Goal: Task Accomplishment & Management: Complete application form

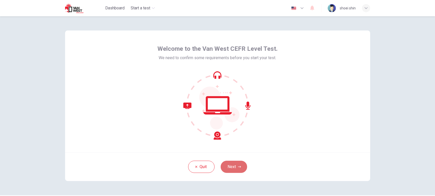
click at [235, 171] on button "Next" at bounding box center [234, 167] width 26 height 12
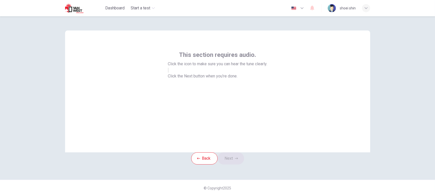
click at [169, 73] on button "button" at bounding box center [168, 70] width 1 height 5
click at [233, 164] on button "Next" at bounding box center [231, 159] width 26 height 12
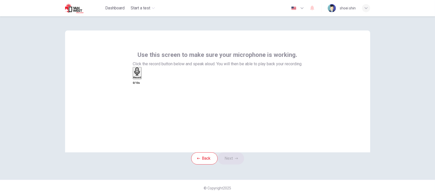
click at [141, 76] on icon "button" at bounding box center [137, 72] width 8 height 8
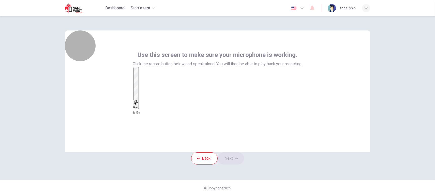
click at [138, 106] on h6 "Stop" at bounding box center [135, 107] width 5 height 3
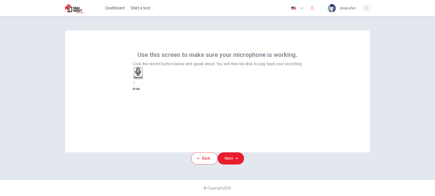
click at [143, 78] on icon "button" at bounding box center [143, 78] width 0 height 0
click at [230, 165] on button "Next" at bounding box center [231, 159] width 26 height 12
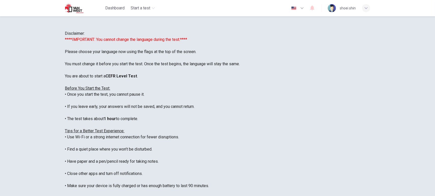
scroll to position [49, 0]
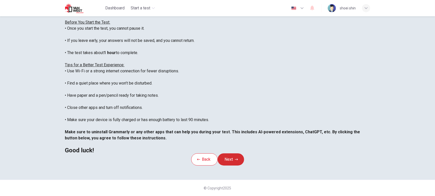
click at [235, 154] on button "Next" at bounding box center [231, 160] width 26 height 12
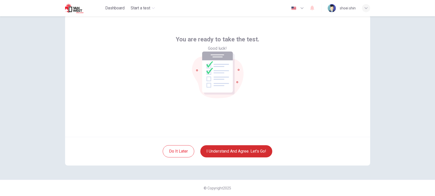
scroll to position [15, 0]
click at [225, 151] on button "I understand and agree. Let’s go!" at bounding box center [236, 152] width 72 height 12
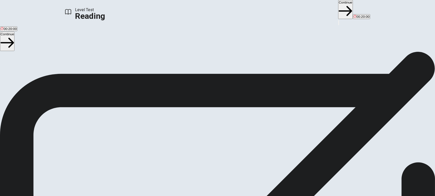
scroll to position [21, 0]
click at [338, 6] on button "Continue" at bounding box center [345, 9] width 15 height 19
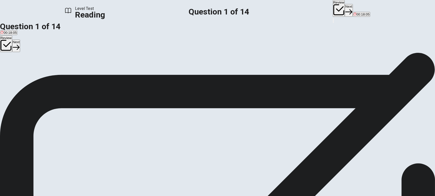
scroll to position [28, 0]
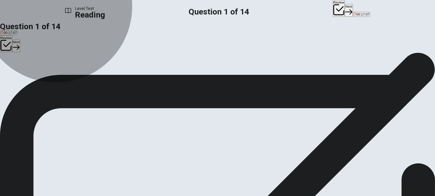
click at [130, 73] on span "Fast internet and streaming platforms" at bounding box center [121, 71] width 56 height 4
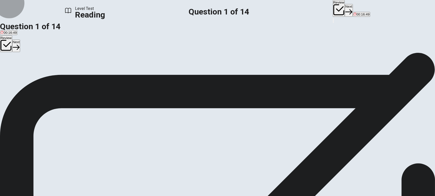
click at [345, 7] on button "Next" at bounding box center [349, 10] width 8 height 12
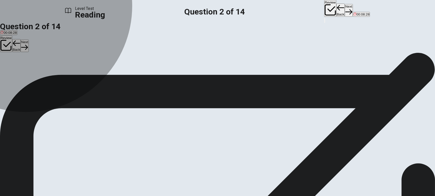
click at [40, 45] on span "Challenging" at bounding box center [31, 43] width 18 height 4
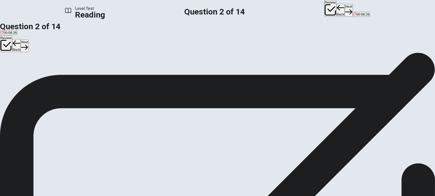
click at [345, 10] on button "Next" at bounding box center [349, 10] width 8 height 12
click at [99, 73] on span "They have coaches and practice schedules" at bounding box center [66, 71] width 65 height 4
click at [345, 8] on button "Next" at bounding box center [349, 10] width 8 height 12
click at [164, 73] on span "Players need to practice for many hours every day" at bounding box center [130, 71] width 76 height 4
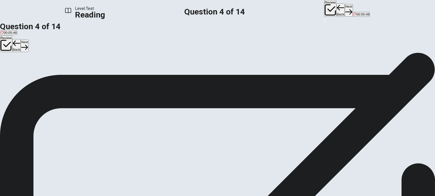
click at [345, 9] on button "Next" at bounding box center [349, 10] width 8 height 12
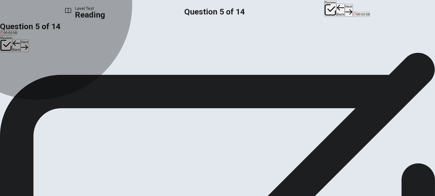
click at [56, 32] on span "Game designer" at bounding box center [44, 30] width 23 height 4
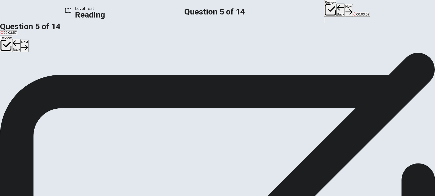
click at [345, 10] on button "Next" at bounding box center [349, 10] width 8 height 12
click at [89, 73] on span "By streaming their gameplay online" at bounding box center [62, 71] width 53 height 4
click at [345, 10] on button "Next" at bounding box center [349, 10] width 8 height 12
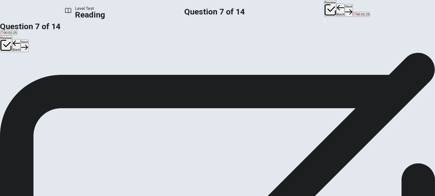
scroll to position [0, 0]
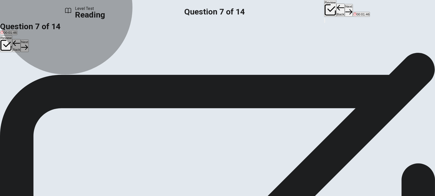
click at [60, 71] on span "It will likely continue to grow and evolve" at bounding box center [30, 71] width 59 height 4
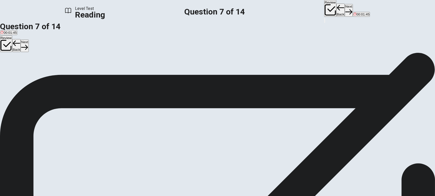
click at [345, 9] on button "Next" at bounding box center [349, 10] width 8 height 12
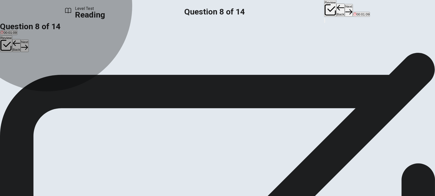
click at [53, 73] on span "Is now considered a real job option" at bounding box center [27, 71] width 52 height 4
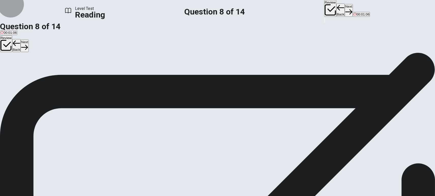
click at [345, 8] on button "Next" at bounding box center [349, 10] width 8 height 12
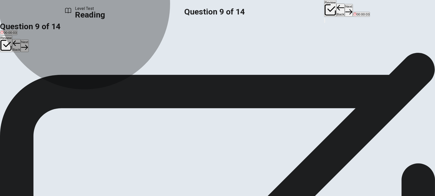
click at [158, 73] on span "Esports teams are managed in a professional manner similar to traditional sport…" at bounding box center [161, 71] width 131 height 4
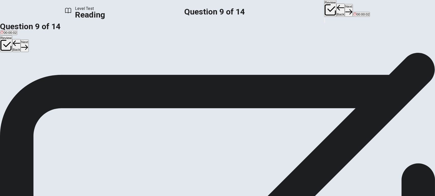
click at [345, 5] on button "Next" at bounding box center [349, 10] width 8 height 12
click at [19, 69] on span "Experienced" at bounding box center [10, 71] width 19 height 4
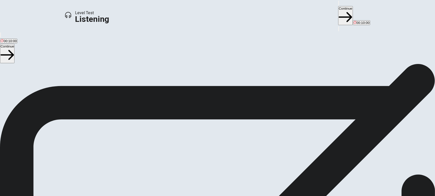
scroll to position [0, 0]
click at [338, 10] on button "Continue" at bounding box center [345, 15] width 15 height 19
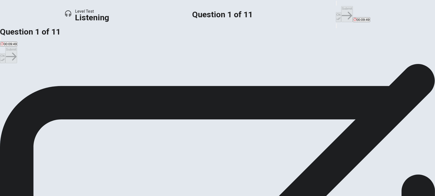
scroll to position [28, 0]
click at [103, 56] on span "Because the professor recommended it." at bounding box center [72, 54] width 60 height 4
click at [336, 12] on button "Ok" at bounding box center [338, 17] width 5 height 10
click at [341, 8] on button "Submit" at bounding box center [346, 14] width 11 height 16
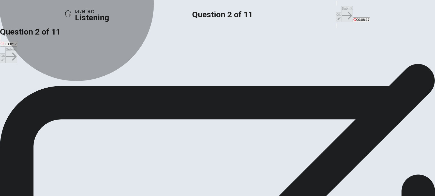
click at [160, 84] on span "They help develop critical thinking and research skills." at bounding box center [119, 82] width 81 height 4
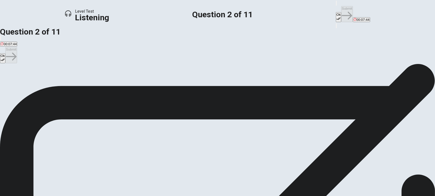
click at [183, 85] on button "D They are easier than science courses." at bounding box center [190, 80] width 58 height 9
click at [160, 84] on span "They help develop critical thinking and research skills." at bounding box center [119, 82] width 81 height 4
click at [78, 84] on span "They involve less writing." at bounding box center [60, 82] width 38 height 4
click at [160, 84] on span "They help develop critical thinking and research skills." at bounding box center [119, 82] width 81 height 4
click at [336, 12] on button "Ok" at bounding box center [338, 17] width 5 height 10
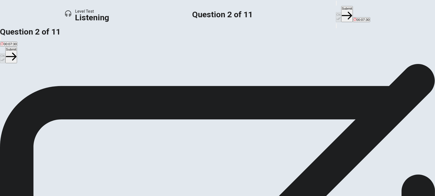
click at [341, 6] on button "Submit" at bounding box center [346, 14] width 11 height 16
click at [228, 84] on span "Whether to take a history course." at bounding box center [253, 82] width 50 height 4
click at [336, 12] on button "Ok" at bounding box center [338, 17] width 5 height 10
click at [341, 10] on button "Submit" at bounding box center [346, 14] width 11 height 16
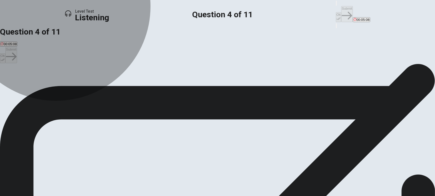
click at [175, 84] on span "Take a lighter science course." at bounding box center [153, 82] width 45 height 4
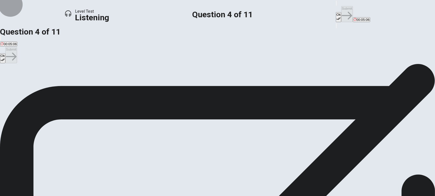
click at [336, 12] on button "Ok" at bounding box center [338, 17] width 5 height 10
click at [341, 9] on button "Submit" at bounding box center [346, 14] width 11 height 16
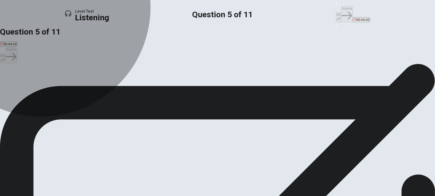
click at [131, 84] on span "Introduction to Astronomy" at bounding box center [112, 82] width 38 height 4
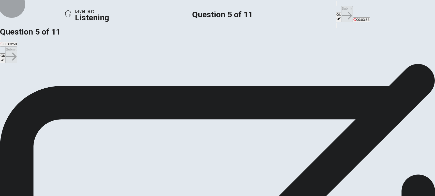
click at [337, 17] on icon "button" at bounding box center [339, 19] width 4 height 4
click at [341, 8] on button "Submit" at bounding box center [346, 14] width 11 height 16
click at [50, 80] on span "It is very difficult and demanding." at bounding box center [25, 82] width 49 height 4
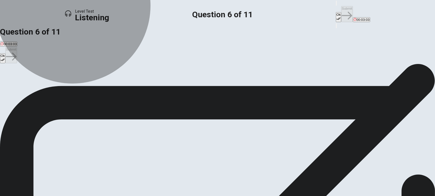
click at [109, 84] on span "It requires a lot of writing and research." at bounding box center [80, 82] width 59 height 4
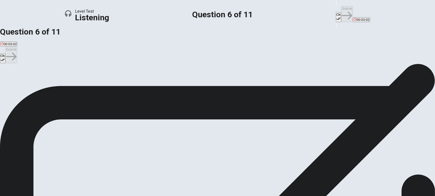
click at [336, 12] on button "Ok" at bounding box center [338, 17] width 5 height 10
click at [341, 11] on button "Submit" at bounding box center [346, 14] width 11 height 16
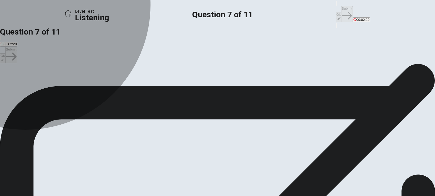
click at [57, 84] on span "Indifferent" at bounding box center [49, 82] width 15 height 4
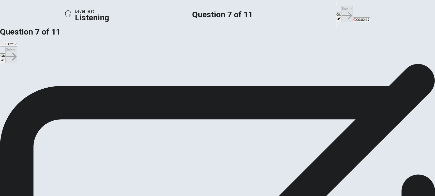
click at [336, 12] on button "Ok" at bounding box center [338, 17] width 5 height 10
click at [341, 8] on button "Submit" at bounding box center [346, 14] width 11 height 16
click at [337, 17] on icon "button" at bounding box center [339, 19] width 4 height 4
click at [341, 8] on button "Submit" at bounding box center [346, 14] width 11 height 16
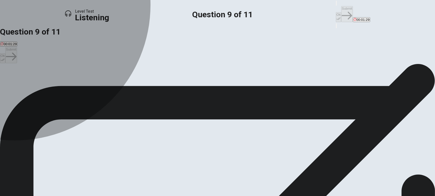
click at [42, 84] on span "It is required for graduation." at bounding box center [21, 82] width 41 height 4
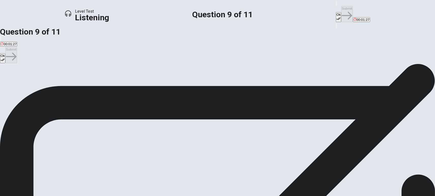
click at [336, 12] on button "Ok" at bounding box center [338, 17] width 5 height 10
click at [341, 9] on button "Submit" at bounding box center [346, 14] width 11 height 16
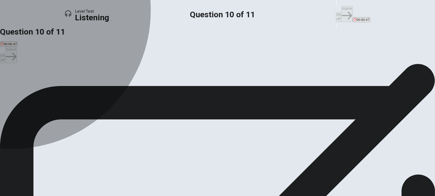
click at [132, 84] on button "A It’s an engaging introductory course that aligns with the student’s curiosity…" at bounding box center [66, 80] width 132 height 9
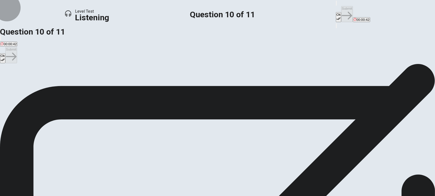
click at [336, 12] on button "Ok" at bounding box center [338, 17] width 5 height 10
click at [341, 8] on button "Submit" at bounding box center [346, 14] width 11 height 16
click at [70, 80] on span "Unsure whether she should change her major." at bounding box center [35, 82] width 69 height 4
click at [137, 84] on span "More confident about her course selections." at bounding box center [104, 82] width 66 height 4
click at [336, 12] on button "Ok" at bounding box center [338, 17] width 5 height 10
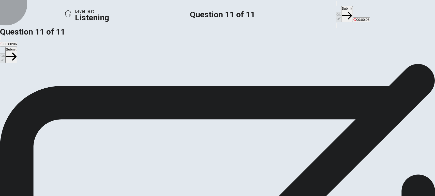
click at [341, 8] on button "Submit" at bounding box center [346, 14] width 11 height 16
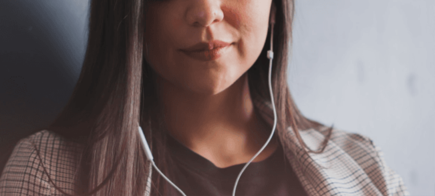
click at [356, 7] on button "Continue" at bounding box center [363, 15] width 15 height 19
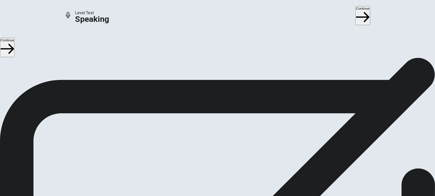
scroll to position [28, 0]
click at [227, 149] on icon at bounding box center [218, 158] width 18 height 18
click at [225, 114] on div at bounding box center [217, 122] width 15 height 17
click at [211, 135] on icon "Record Again" at bounding box center [211, 135] width 0 height 0
click at [227, 149] on icon at bounding box center [218, 158] width 18 height 18
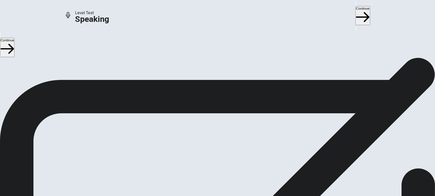
click at [212, 132] on button "Play Audio" at bounding box center [211, 134] width 1 height 5
click at [356, 12] on button "Continue" at bounding box center [363, 15] width 15 height 19
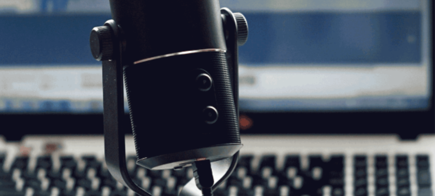
click at [356, 10] on button "Continue" at bounding box center [363, 15] width 15 height 19
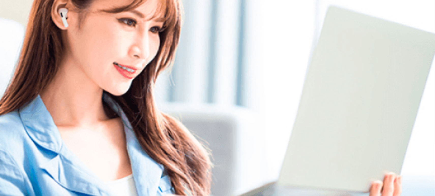
scroll to position [26, 0]
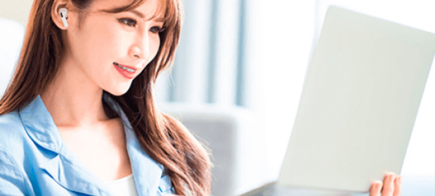
scroll to position [0, 0]
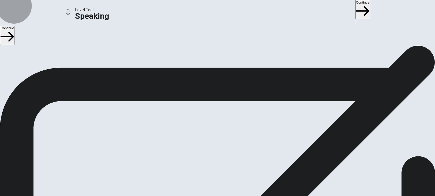
click at [356, 9] on button "Continue" at bounding box center [363, 9] width 15 height 19
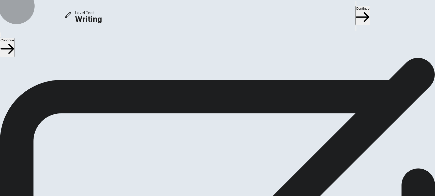
click at [356, 10] on button "Continue" at bounding box center [363, 15] width 15 height 19
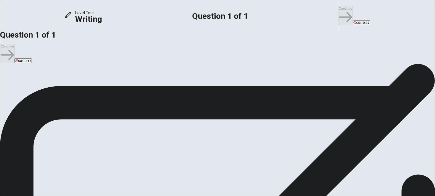
type textarea "i"
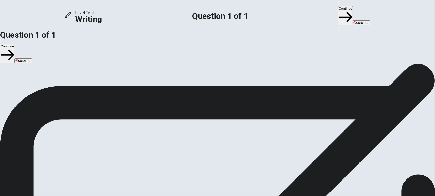
type textarea "I don't think so, because if we don't have homework our grade will decrease. Th…"
click at [338, 6] on button "Continue" at bounding box center [345, 15] width 15 height 19
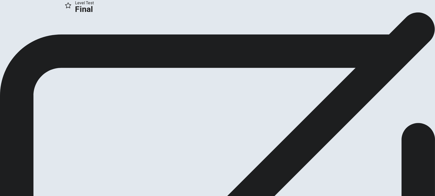
click at [21, 36] on icon "button" at bounding box center [18, 33] width 5 height 5
